Goal: Transaction & Acquisition: Download file/media

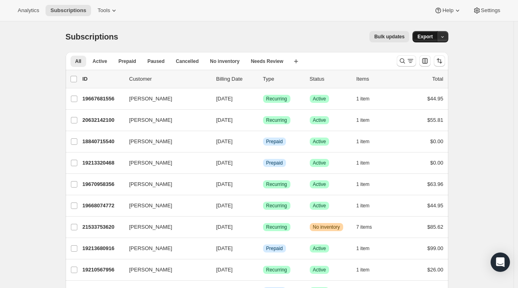
click at [433, 36] on span "Export" at bounding box center [425, 36] width 15 height 6
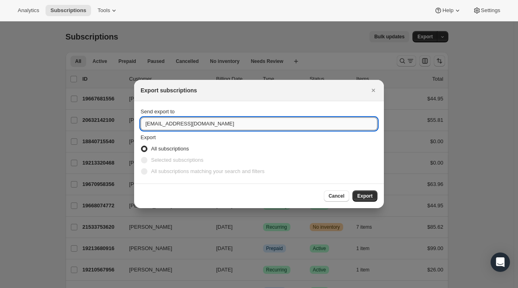
click at [273, 119] on input "support@fuelgoods.com" at bounding box center [259, 123] width 237 height 13
type input "cekerberg@fuelgoods.com"
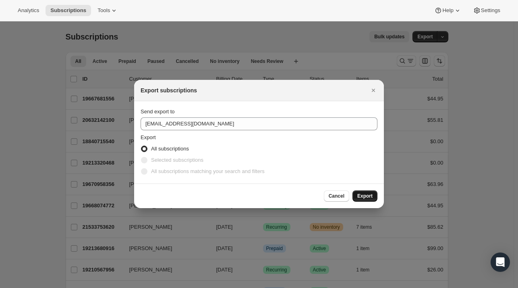
click at [360, 195] on span "Export" at bounding box center [365, 196] width 15 height 6
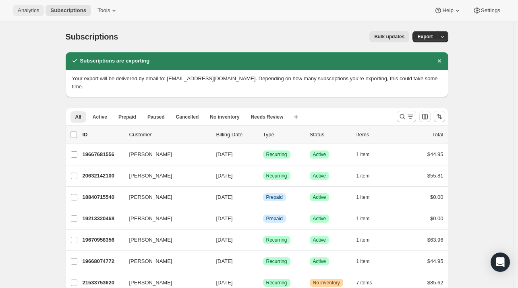
click at [24, 7] on span "Analytics" at bounding box center [28, 10] width 21 height 6
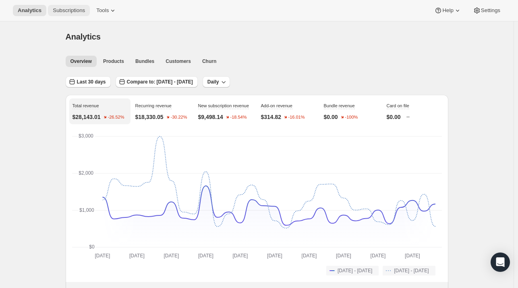
click at [77, 13] on span "Subscriptions" at bounding box center [69, 10] width 32 height 6
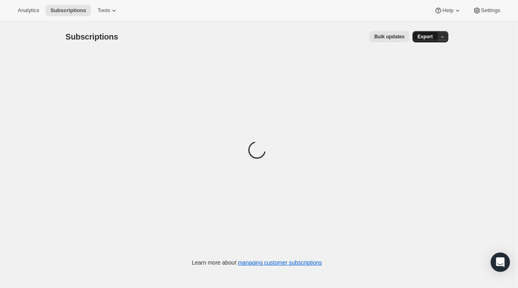
click at [427, 35] on span "Export" at bounding box center [425, 36] width 15 height 6
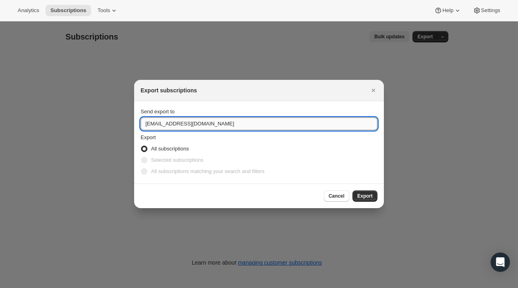
click at [268, 122] on input "support@fuelgoods.com" at bounding box center [259, 123] width 237 height 13
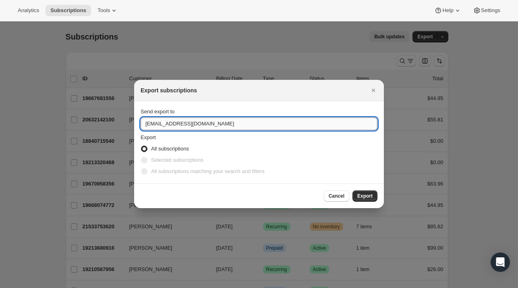
click at [268, 122] on input "support@fuelgoods.com" at bounding box center [259, 123] width 237 height 13
type input "C"
type input "cekerberg@fuelgoods.com"
click at [368, 194] on span "Export" at bounding box center [365, 196] width 15 height 6
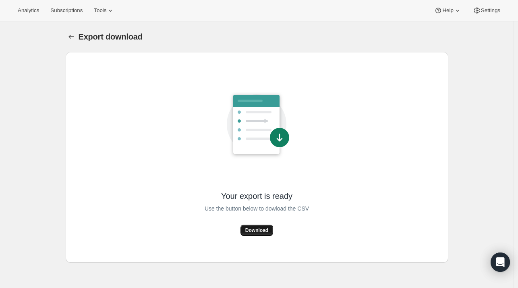
click at [251, 230] on span "Download" at bounding box center [256, 230] width 23 height 6
click at [31, 6] on button "Analytics" at bounding box center [28, 10] width 31 height 11
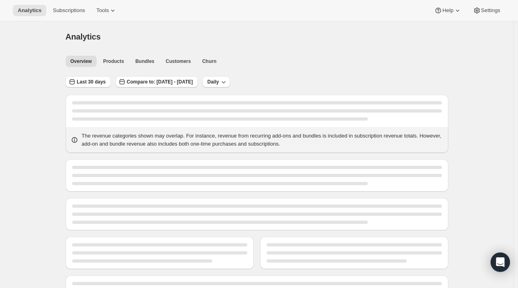
click at [85, 75] on div "Last 30 days Compare to: [DATE] - [DATE] Daily" at bounding box center [257, 79] width 383 height 19
click at [87, 77] on button "Last 30 days" at bounding box center [88, 81] width 45 height 11
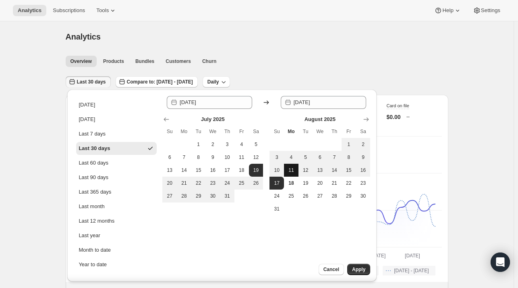
click at [290, 171] on span "11" at bounding box center [291, 170] width 8 height 6
type input "[DATE]"
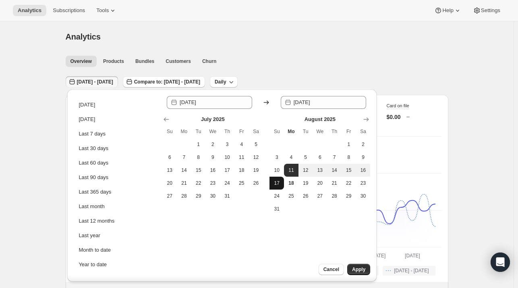
click at [276, 181] on span "17" at bounding box center [277, 183] width 8 height 6
type input "[DATE]"
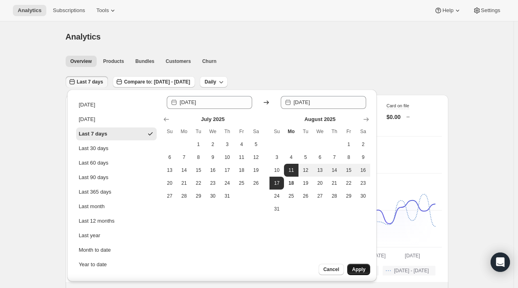
click at [356, 266] on button "Apply" at bounding box center [358, 269] width 23 height 11
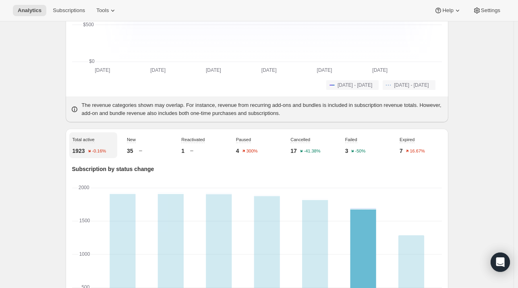
scroll to position [187, 0]
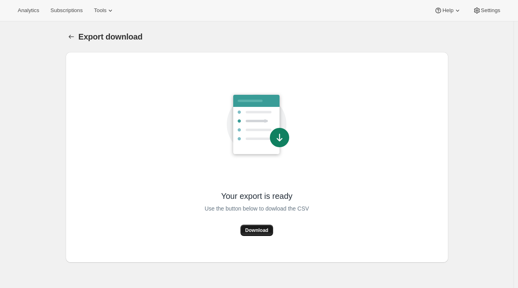
click at [258, 230] on span "Download" at bounding box center [256, 230] width 23 height 6
